Goal: Register for event/course

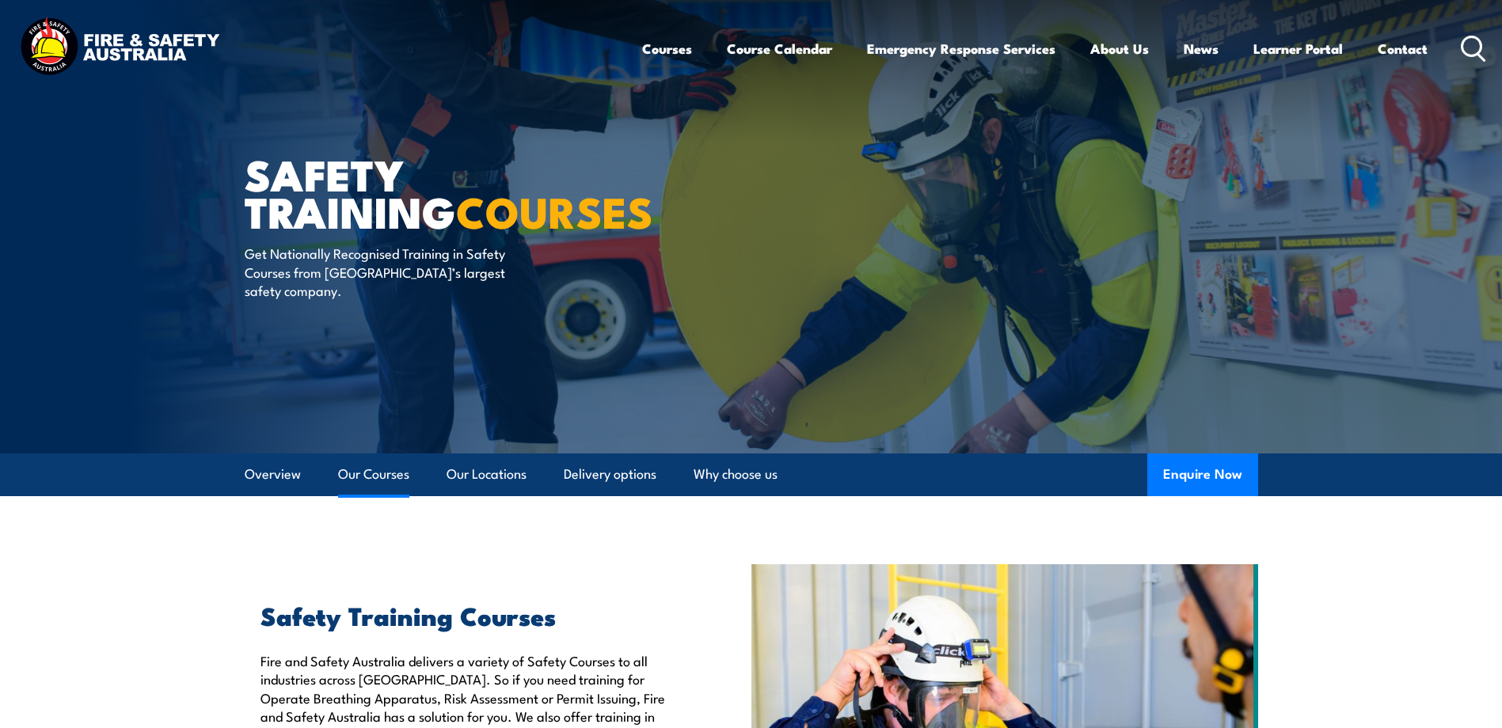
click at [390, 481] on link "Our Courses" at bounding box center [373, 475] width 71 height 42
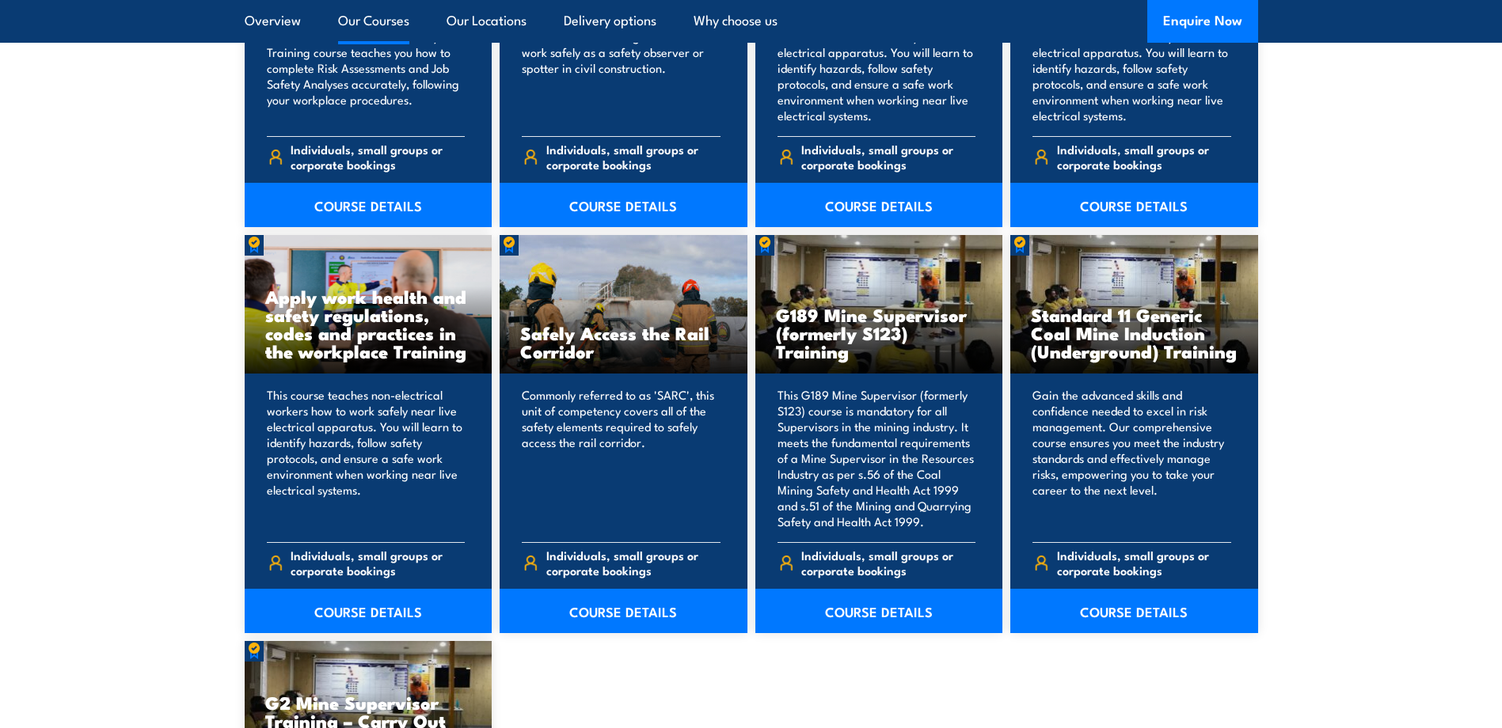
scroll to position [2425, 0]
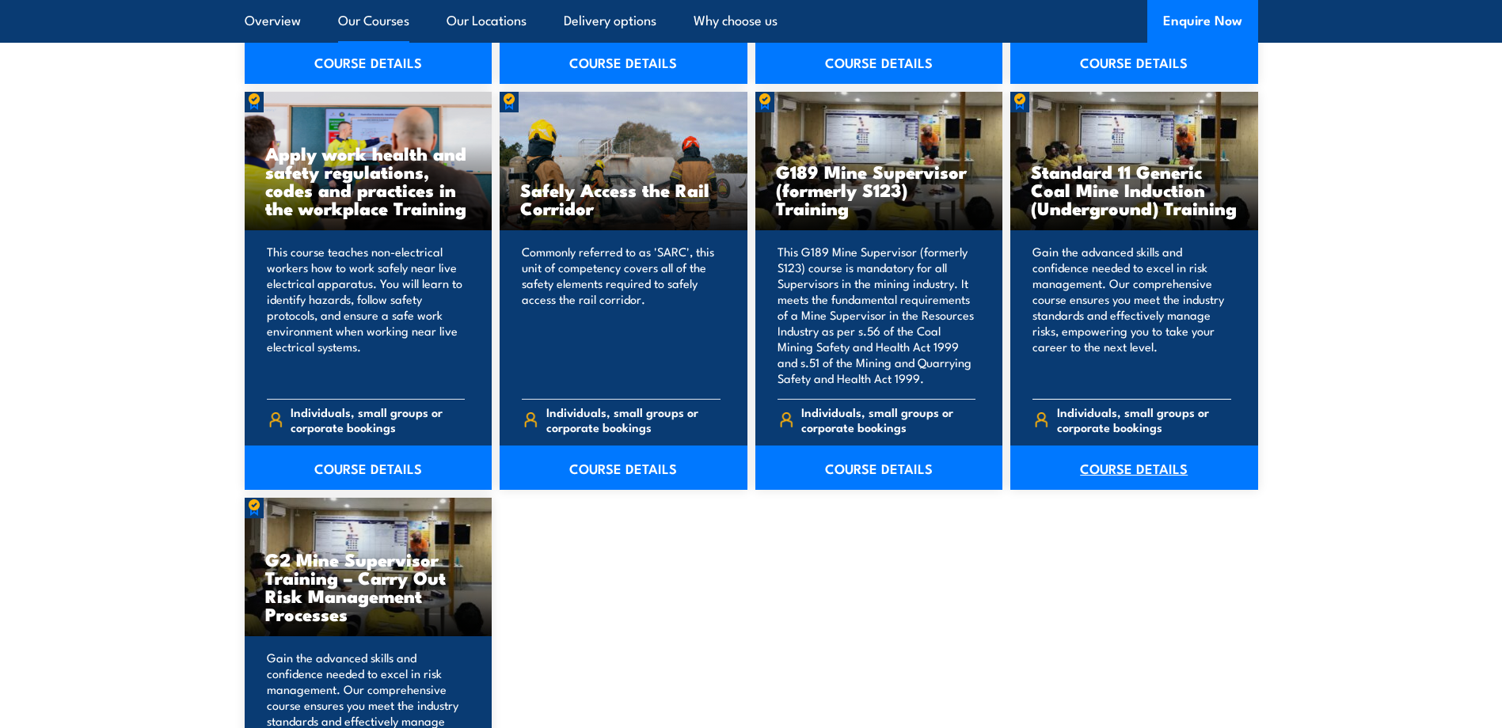
click at [1145, 468] on link "COURSE DETAILS" at bounding box center [1134, 468] width 248 height 44
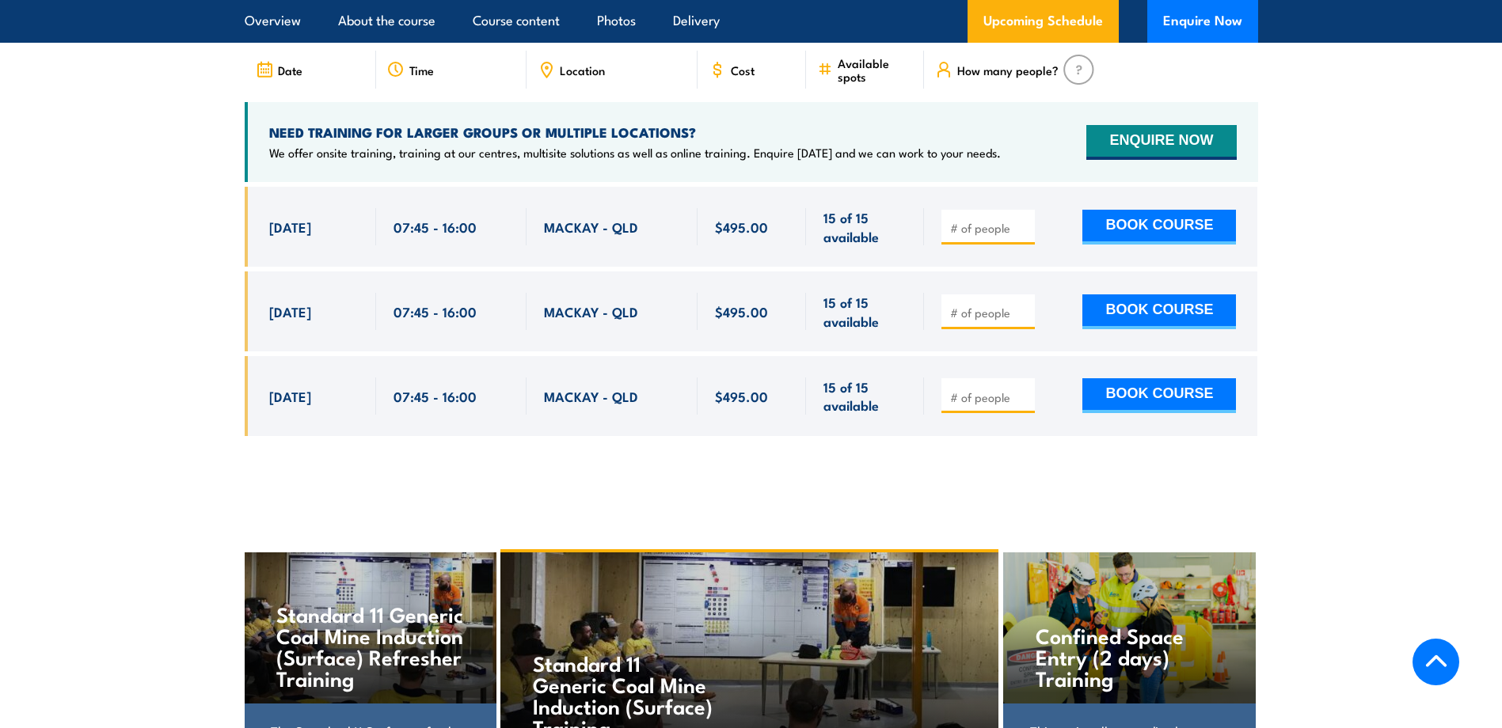
scroll to position [2850, 0]
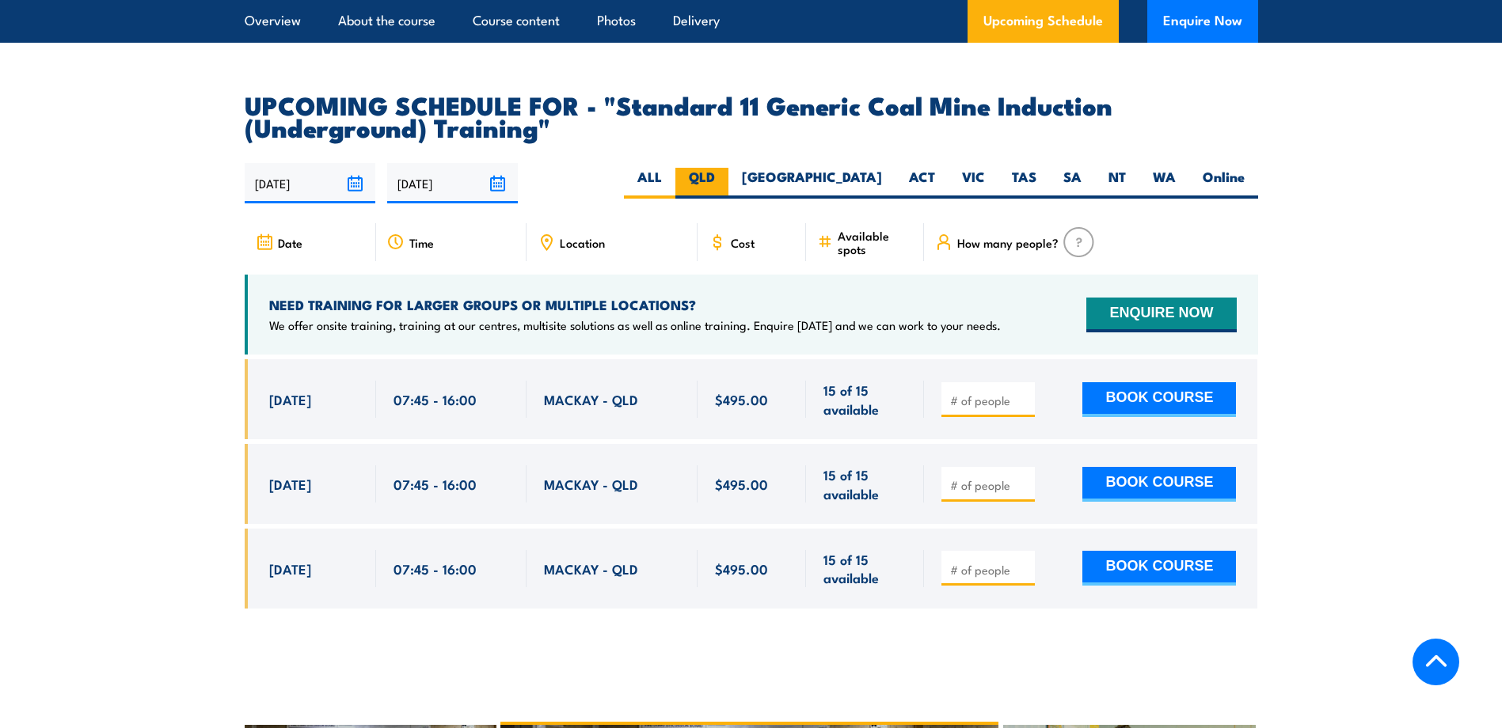
click at [728, 199] on label "QLD" at bounding box center [701, 183] width 53 height 31
click at [725, 178] on input "QLD" at bounding box center [720, 173] width 10 height 10
radio input "true"
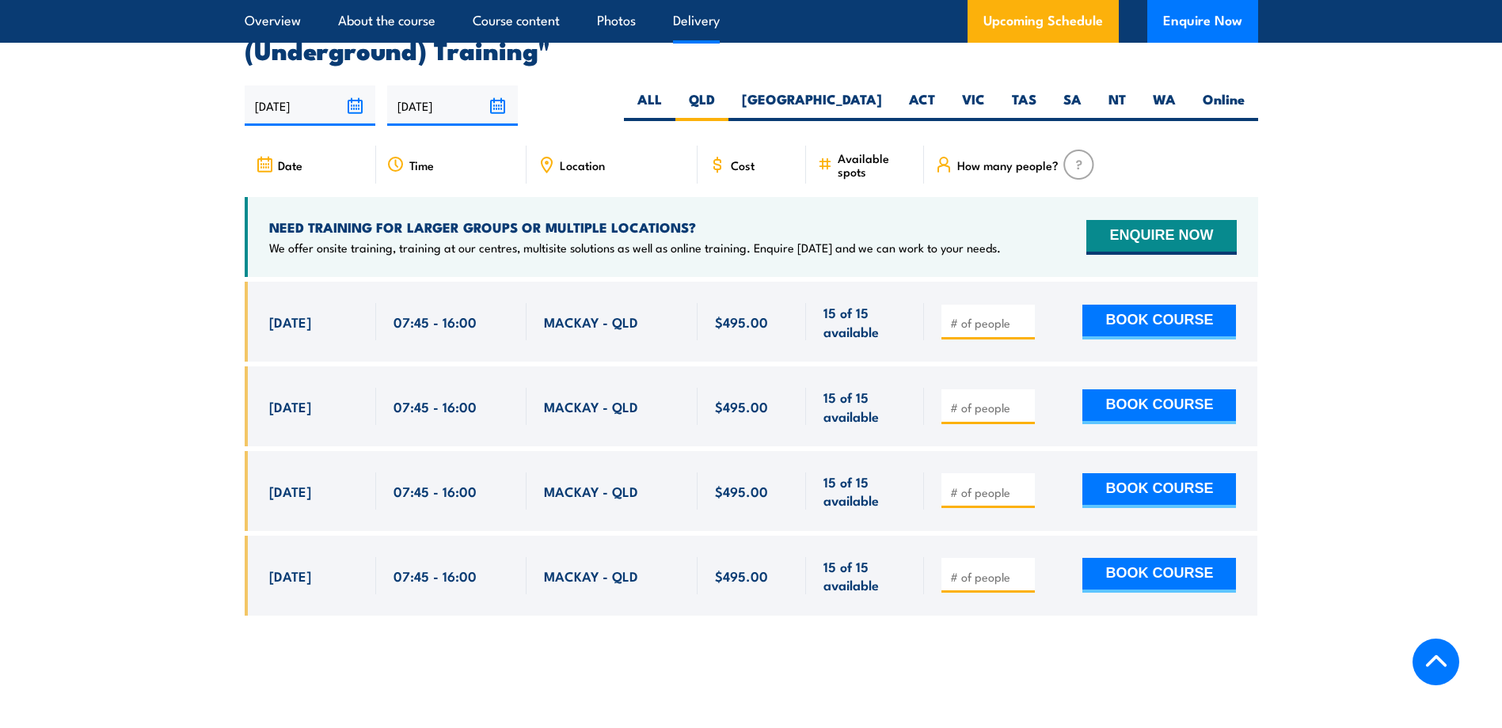
scroll to position [2957, 0]
